Goal: Task Accomplishment & Management: Manage account settings

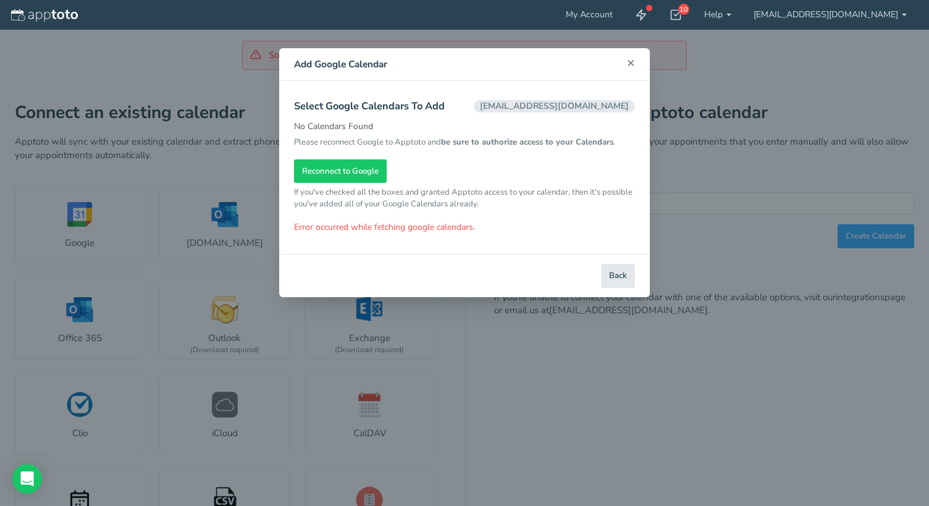
click at [629, 62] on span "×" at bounding box center [631, 62] width 8 height 17
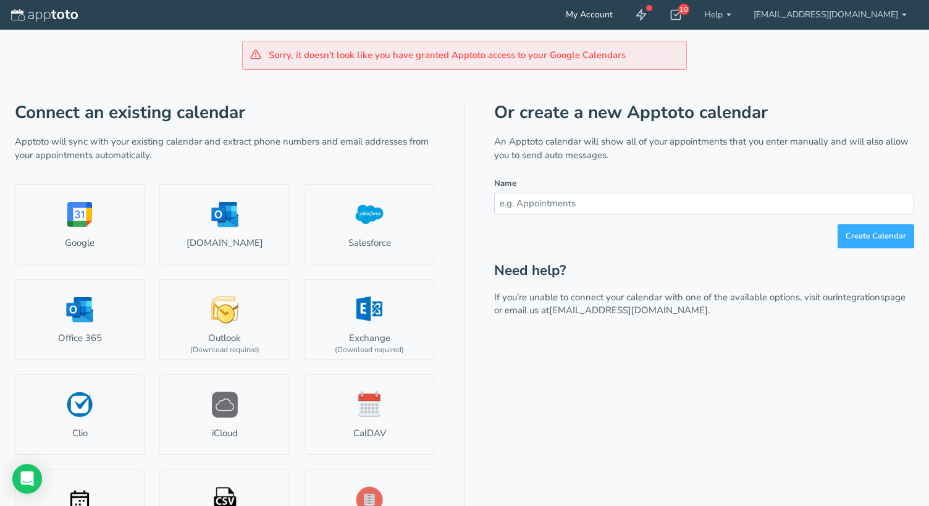
click at [619, 21] on link "My Account" at bounding box center [589, 15] width 69 height 30
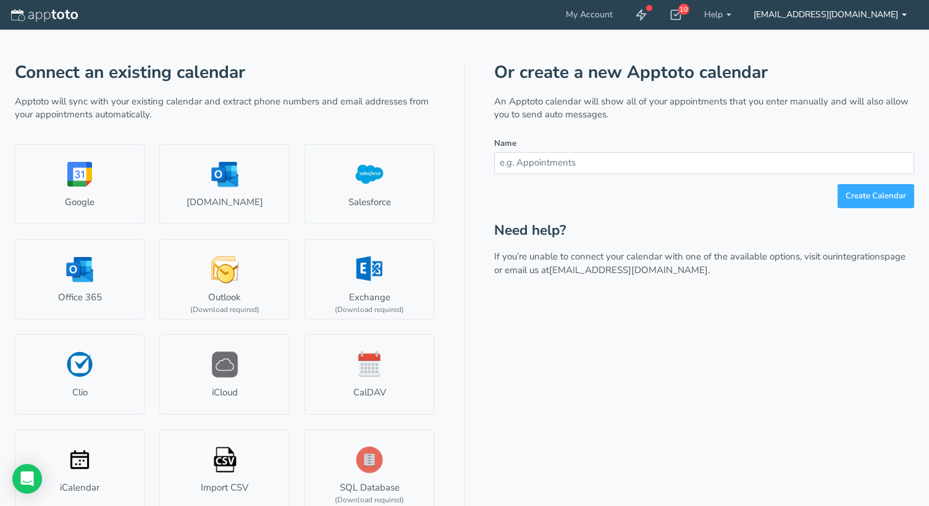
click at [820, 17] on link "[EMAIL_ADDRESS][DOMAIN_NAME]" at bounding box center [830, 15] width 175 height 30
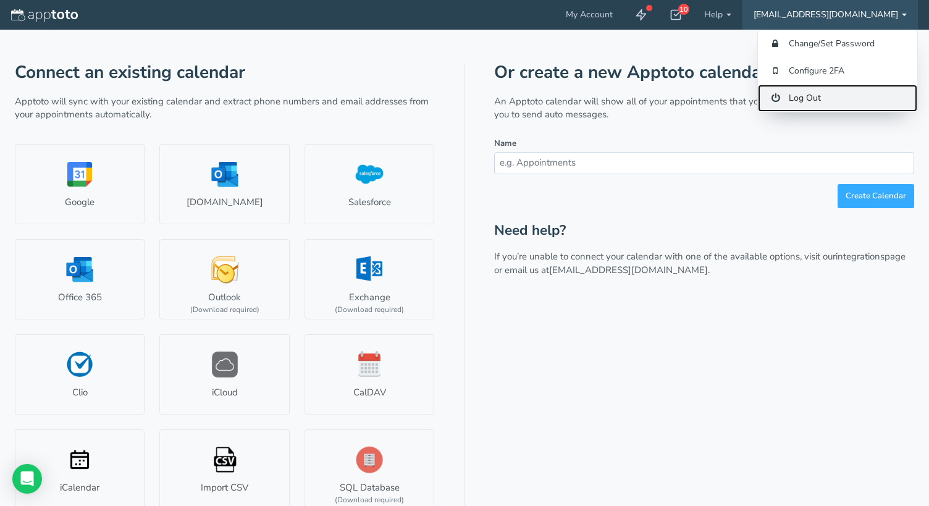
click at [810, 93] on link "Log Out" at bounding box center [837, 98] width 159 height 27
